Goal: Obtain resource: Obtain resource

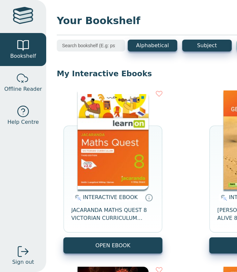
click at [113, 175] on img at bounding box center [113, 140] width 71 height 99
click at [108, 149] on img at bounding box center [113, 140] width 71 height 99
